Goal: Information Seeking & Learning: Learn about a topic

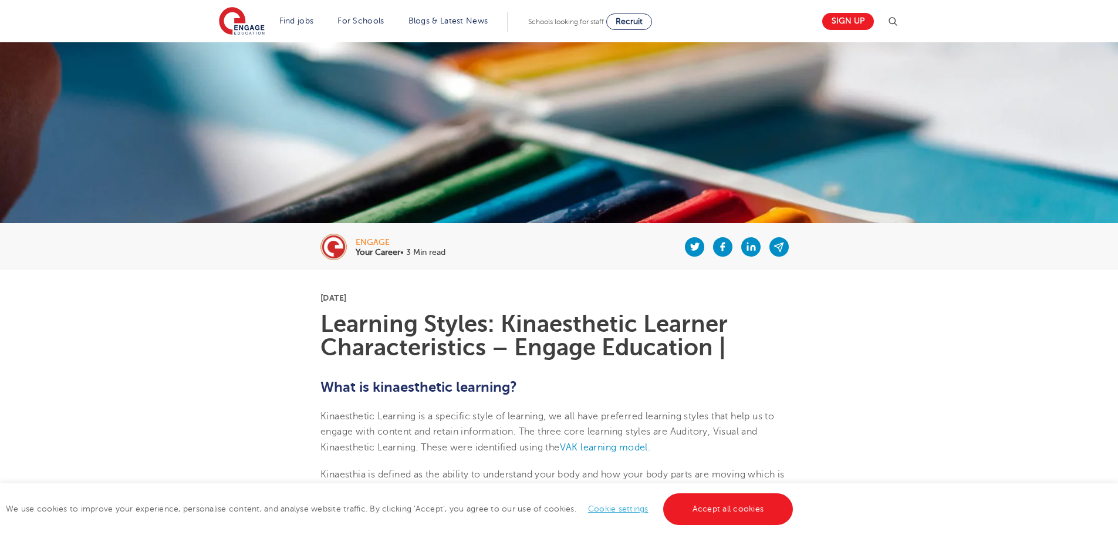
scroll to position [294, 0]
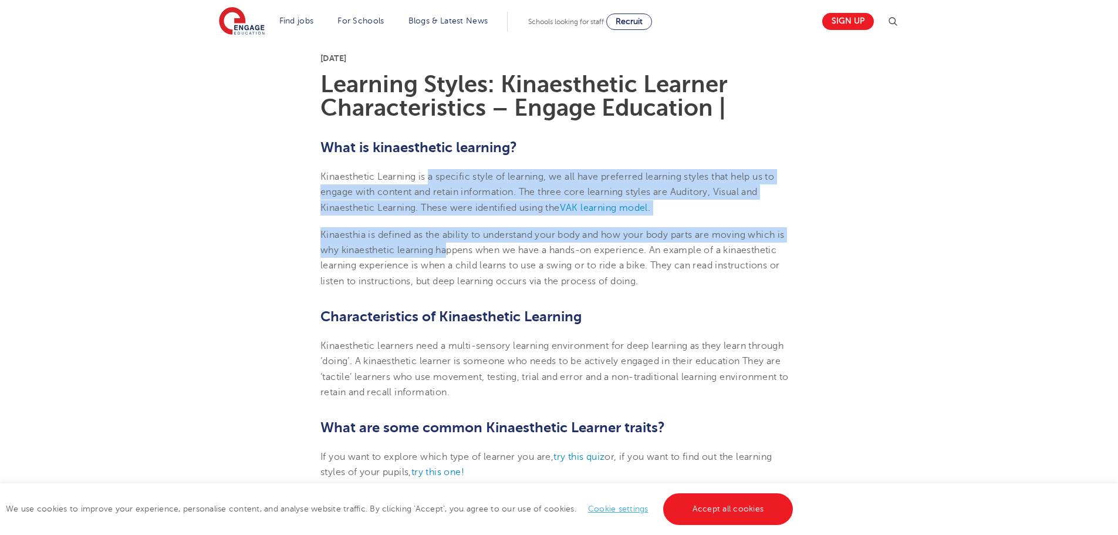
drag, startPoint x: 434, startPoint y: 195, endPoint x: 449, endPoint y: 257, distance: 62.8
click at [449, 257] on p "Kinaesthia is defined as the ability to understand your body and how your body …" at bounding box center [559, 258] width 477 height 62
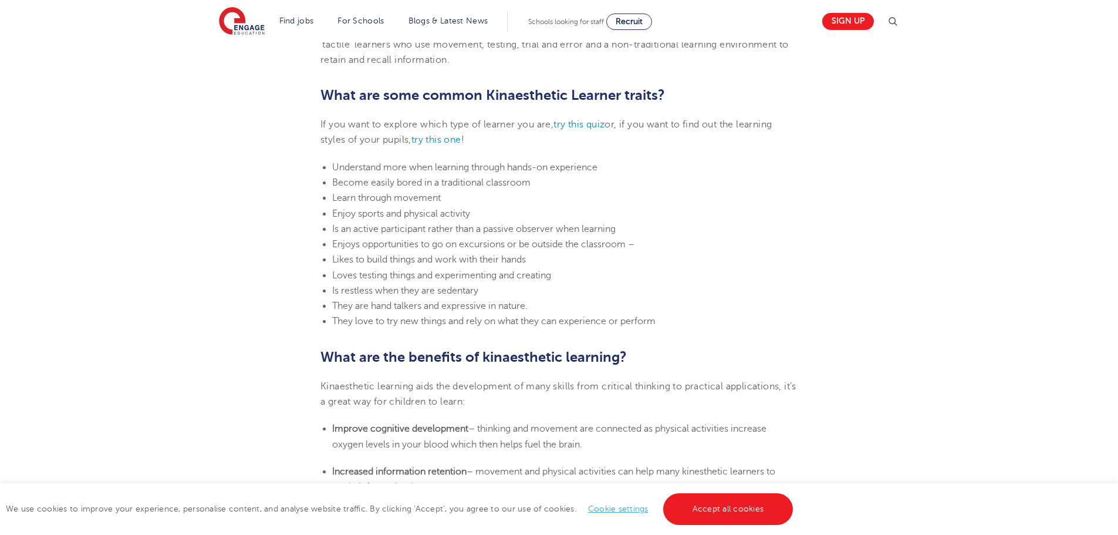
scroll to position [646, 0]
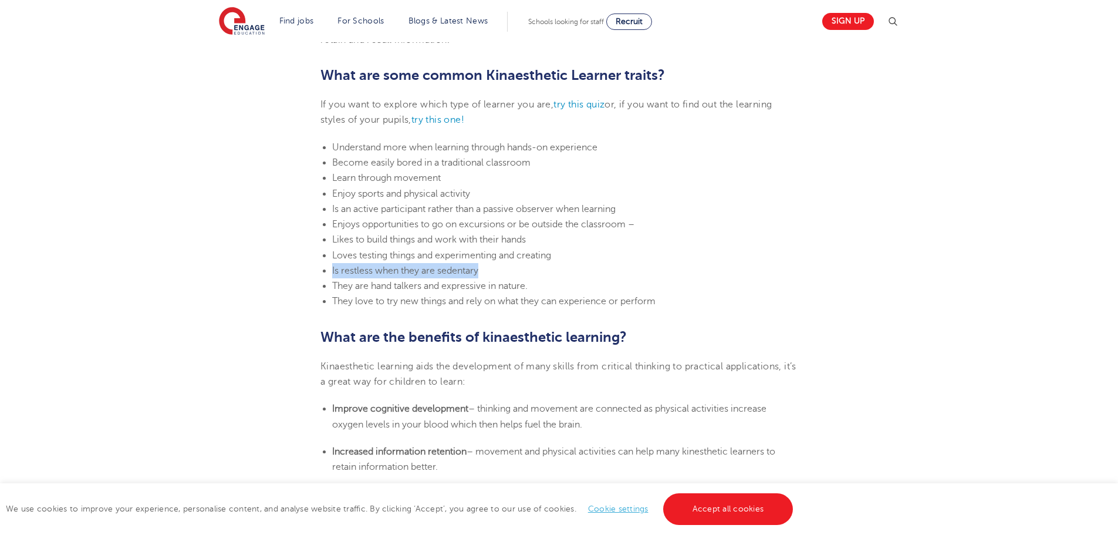
drag, startPoint x: 496, startPoint y: 270, endPoint x: 322, endPoint y: 270, distance: 174.4
click at [322, 270] on ul "Understand more when learning through hands-on experience Become easily bored i…" at bounding box center [559, 225] width 477 height 170
click at [675, 211] on li "Is an active participant rather than a passive observer when learning" at bounding box center [565, 208] width 466 height 15
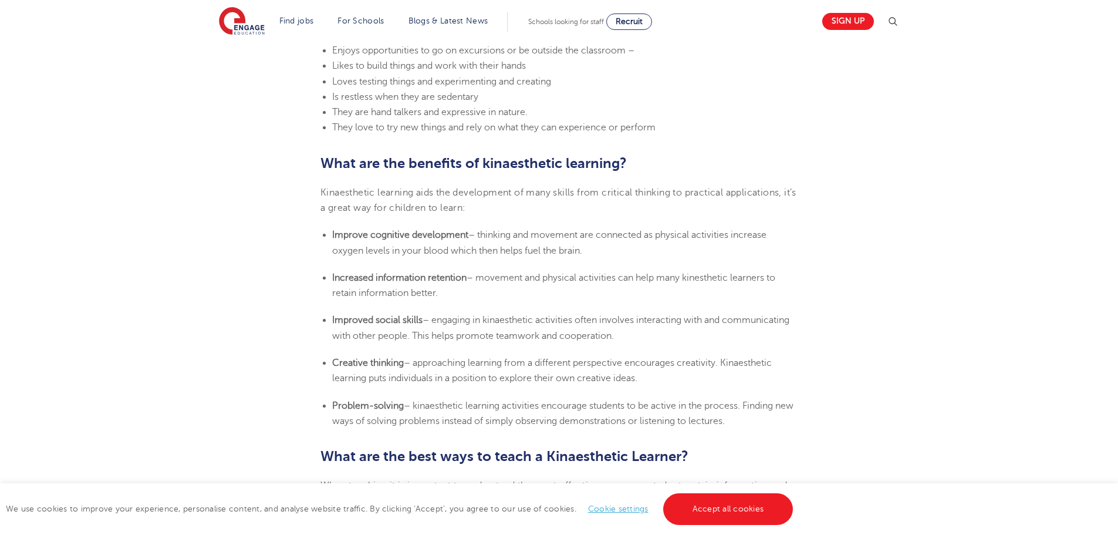
scroll to position [822, 0]
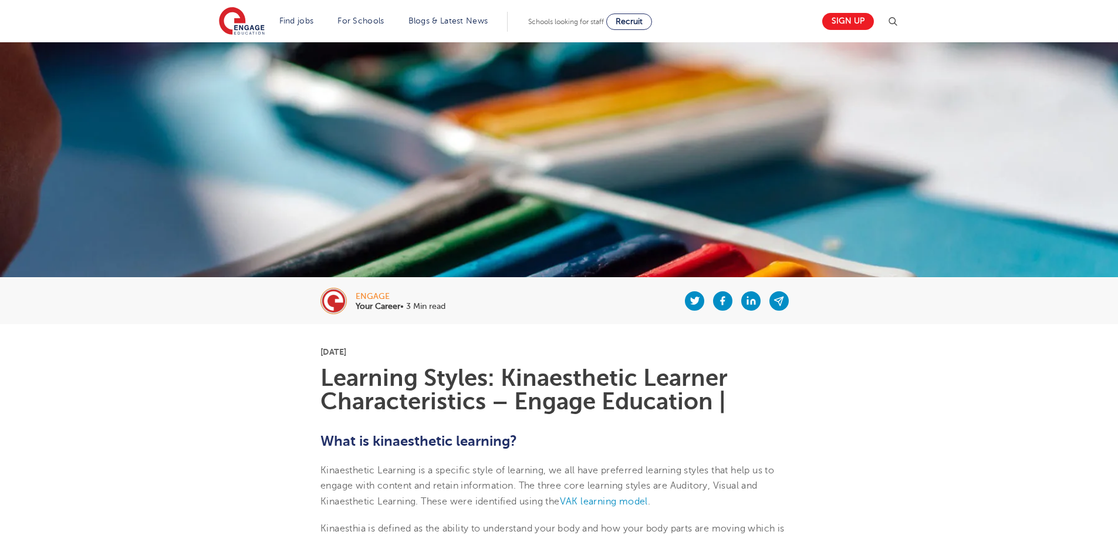
click at [518, 397] on h1 "Learning Styles: Kinaesthetic Learner Characteristics – Engage Education |" at bounding box center [559, 389] width 477 height 47
click at [501, 369] on h1 "Learning Styles: Kinaesthetic Learner Characteristics – Engage Education |" at bounding box center [559, 389] width 477 height 47
